Goal: Information Seeking & Learning: Learn about a topic

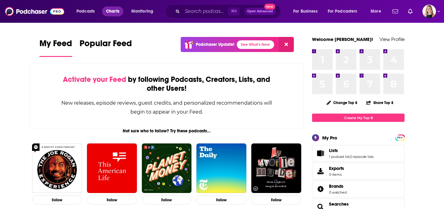
click at [114, 10] on span "Charts" at bounding box center [112, 11] width 13 height 9
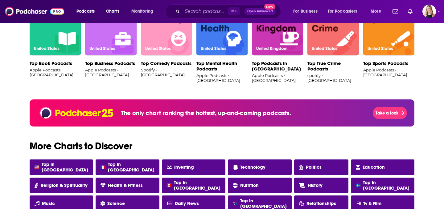
scroll to position [442, 0]
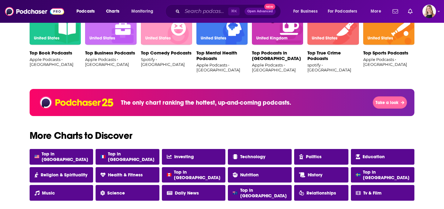
click at [387, 106] on button "Take a look" at bounding box center [390, 102] width 34 height 12
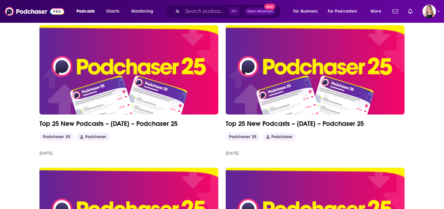
scroll to position [74, 0]
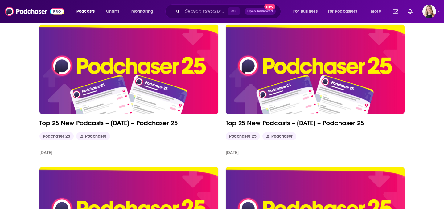
click at [154, 71] on img at bounding box center [128, 69] width 179 height 89
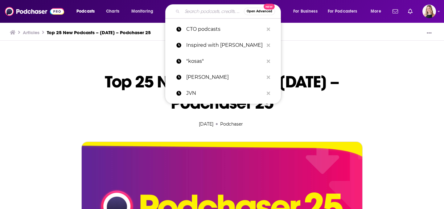
click at [190, 10] on input "Search podcasts, credits, & more..." at bounding box center [213, 11] width 62 height 10
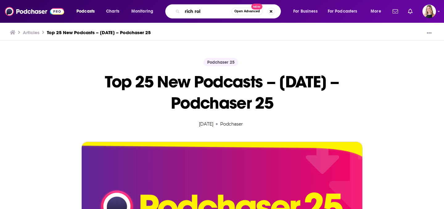
type input "[PERSON_NAME]"
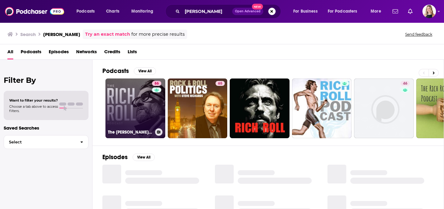
click at [133, 106] on link "86 The [PERSON_NAME] Podcast" at bounding box center [135, 109] width 60 height 60
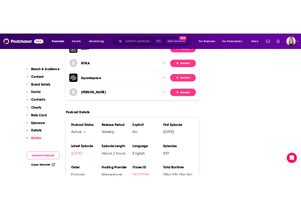
scroll to position [1474, 0]
